Goal: Information Seeking & Learning: Find contact information

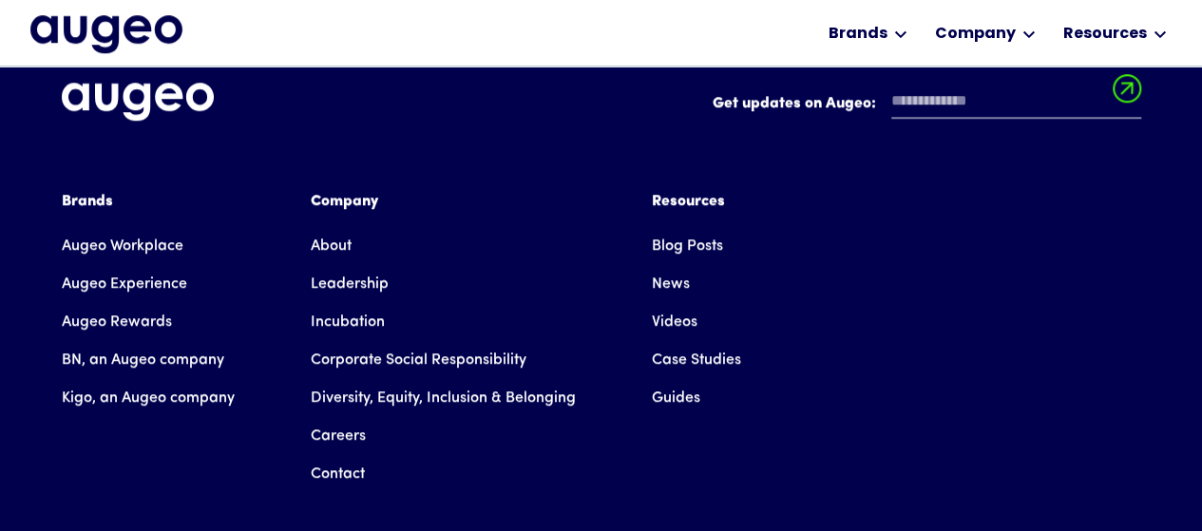
scroll to position [4347, 0]
click at [327, 455] on link "Contact" at bounding box center [338, 474] width 54 height 38
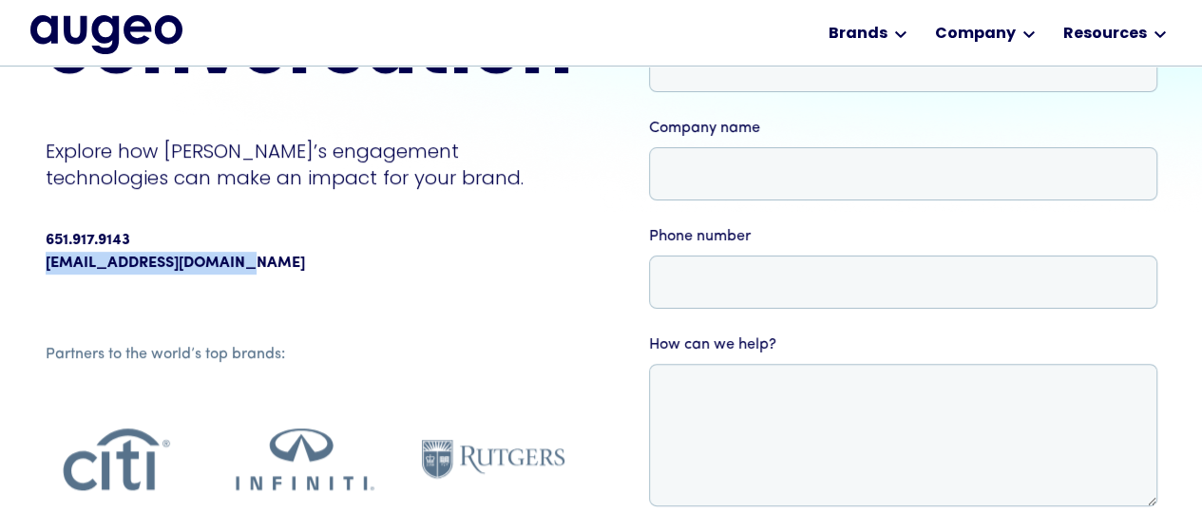
scroll to position [287, 0]
drag, startPoint x: 246, startPoint y: 252, endPoint x: 32, endPoint y: 254, distance: 213.8
click at [32, 254] on div "Contact us Let’s have a conversation Explore how Augeo’s engagement technologie…" at bounding box center [601, 266] width 1202 height 972
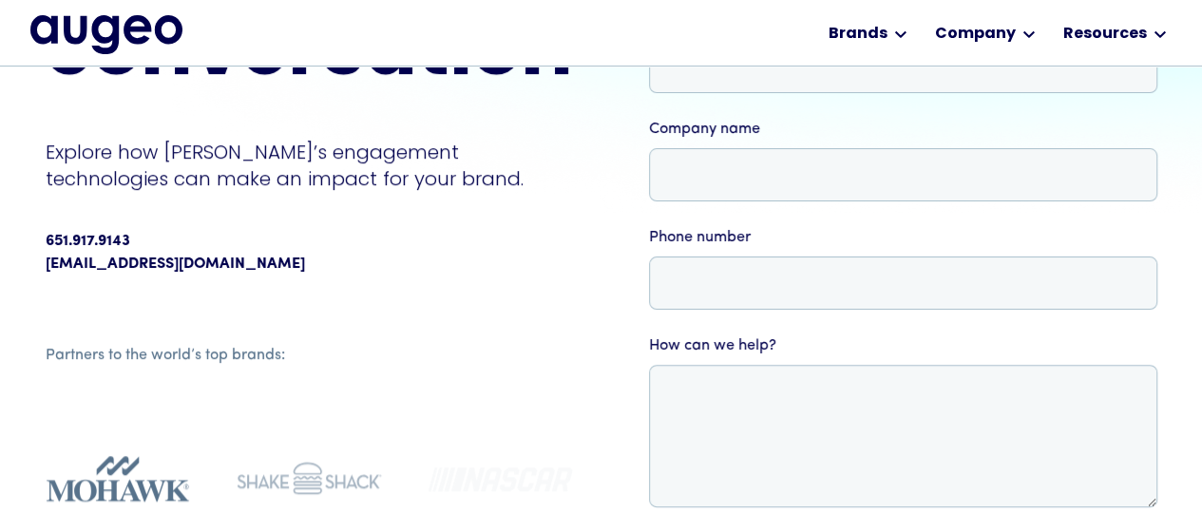
click at [180, 233] on div "651.917.9143" at bounding box center [309, 241] width 527 height 23
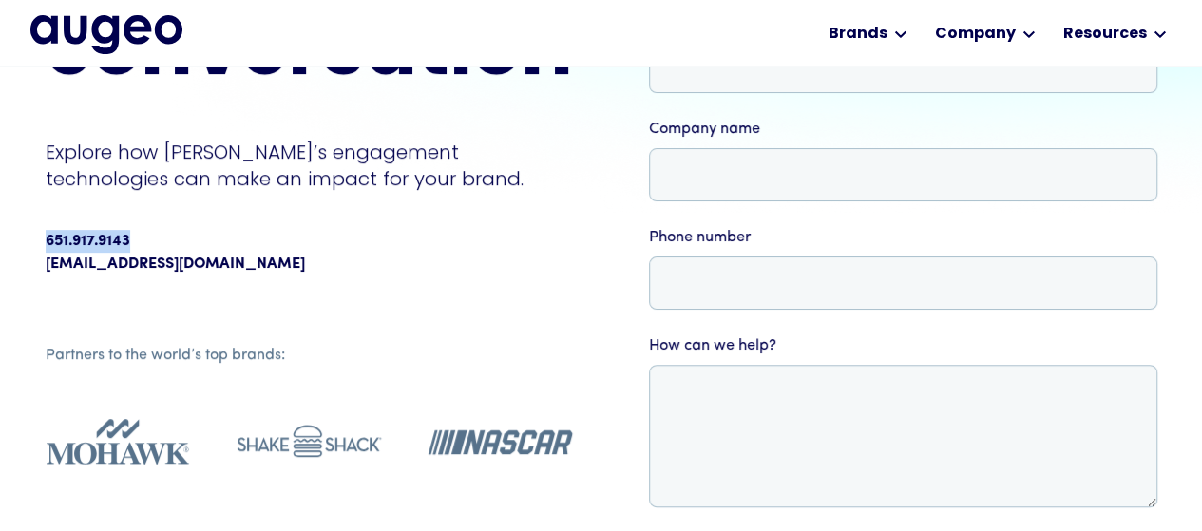
copy div "651.917.9143"
drag, startPoint x: 145, startPoint y: 240, endPoint x: 7, endPoint y: 70, distance: 219.4
click at [39, 237] on div "Contact us Let’s have a conversation Explore how Augeo’s engagement technologie…" at bounding box center [601, 266] width 1202 height 972
